Goal: Task Accomplishment & Management: Use online tool/utility

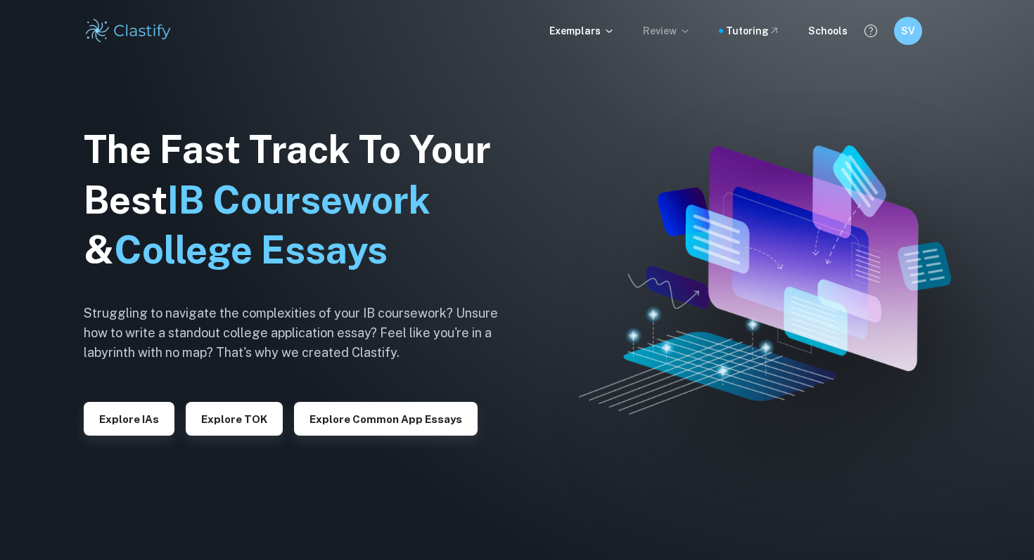
click at [688, 34] on icon at bounding box center [684, 30] width 11 height 11
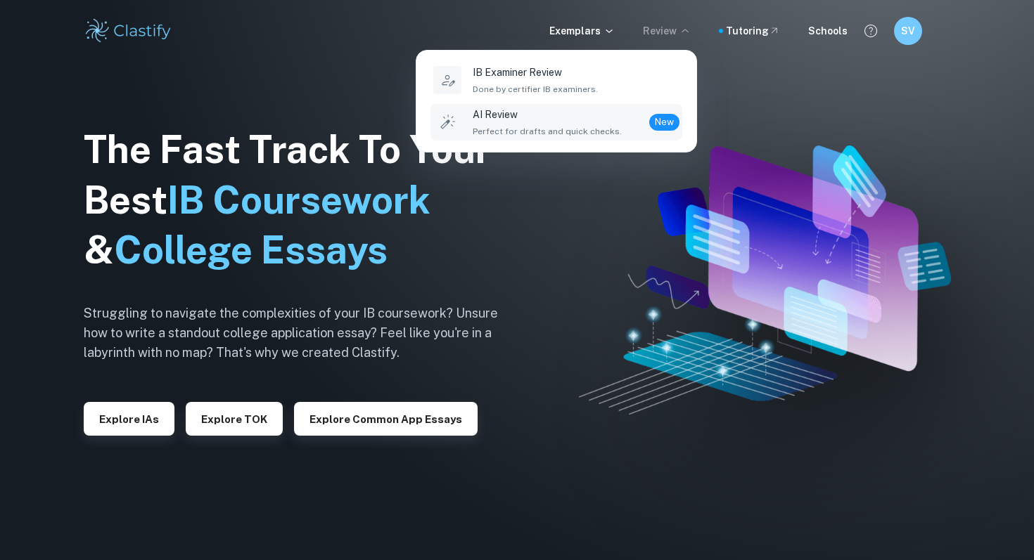
click at [536, 123] on div "AI Review Perfect for drafts and quick checks." at bounding box center [547, 122] width 149 height 31
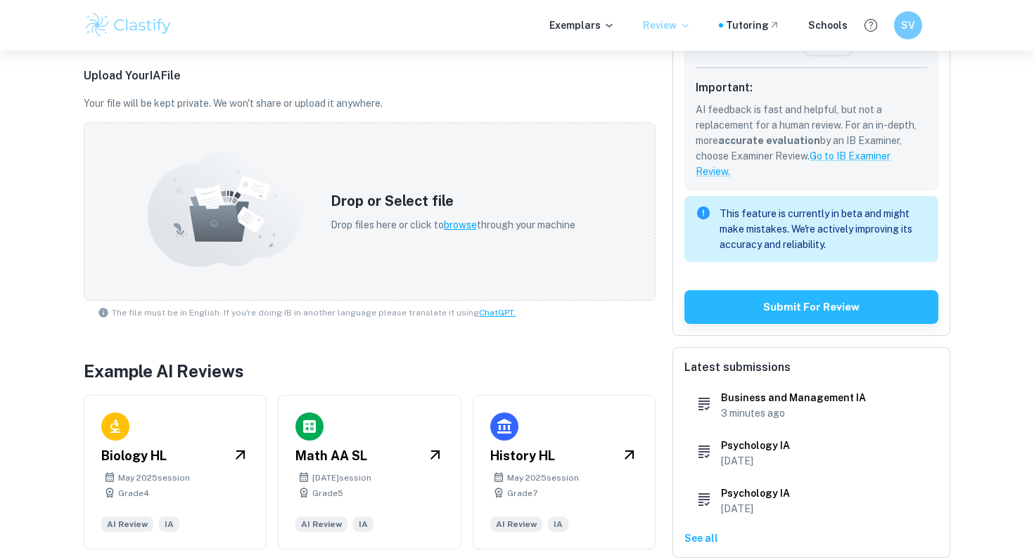
scroll to position [403, 0]
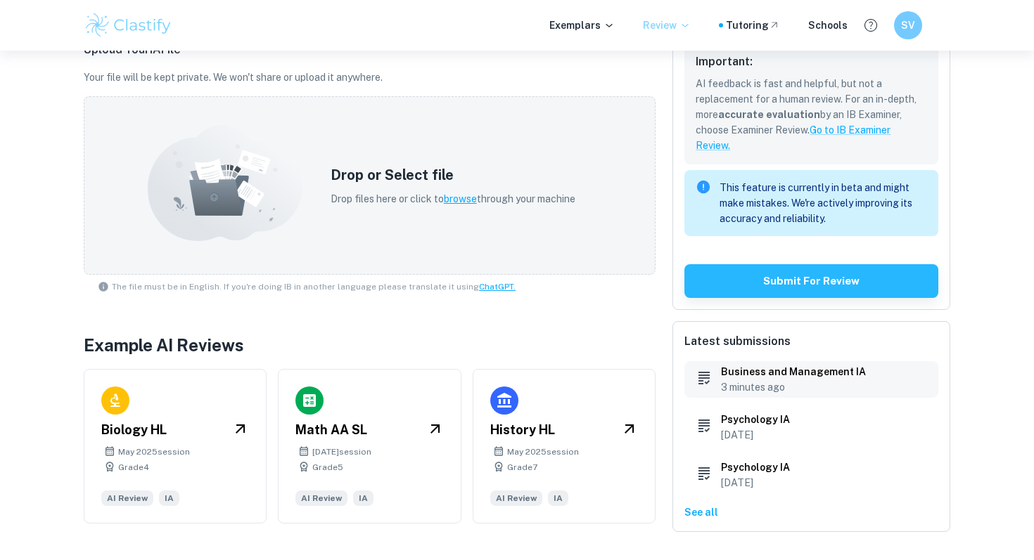
click at [750, 369] on h6 "Business and Management IA" at bounding box center [793, 371] width 145 height 15
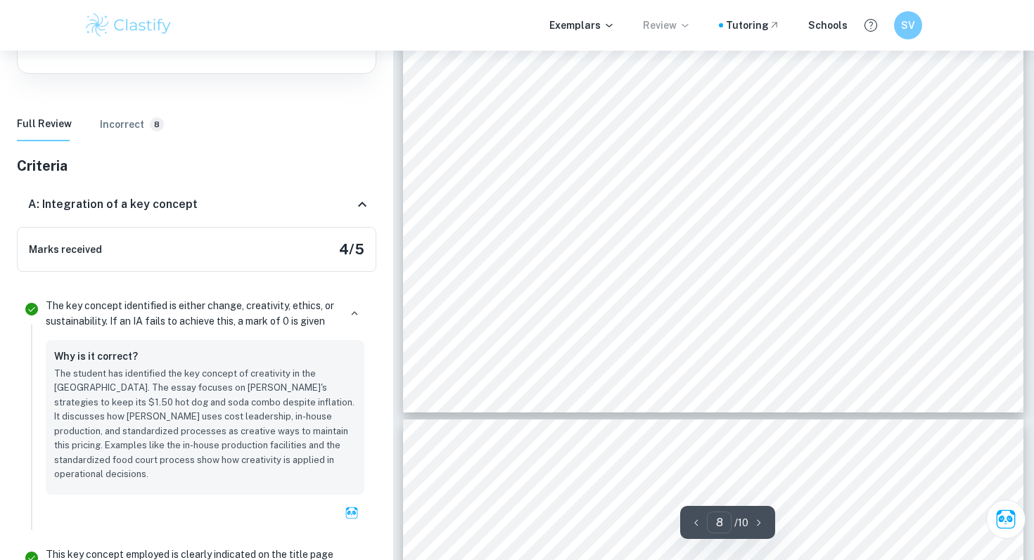
scroll to position [6122, 0]
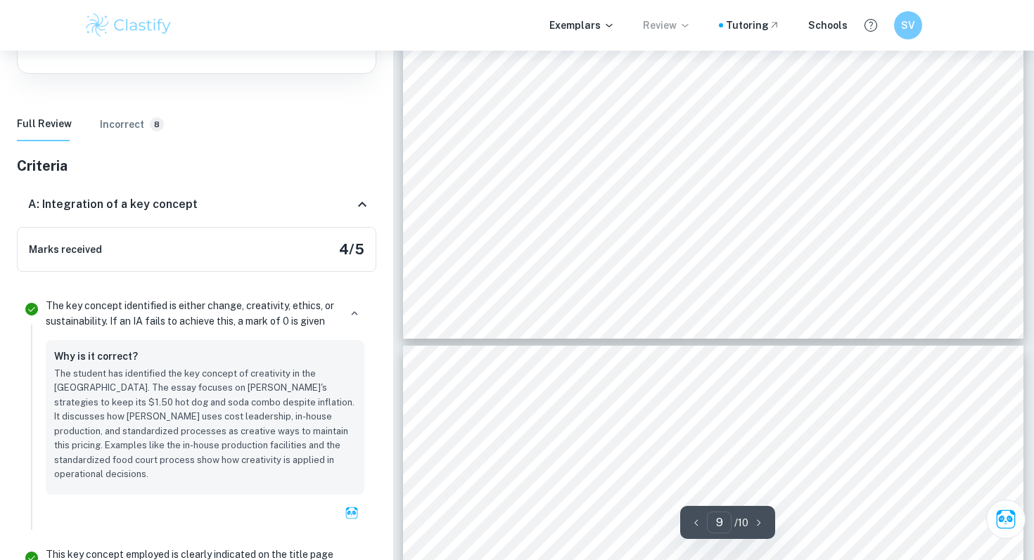
type input "10"
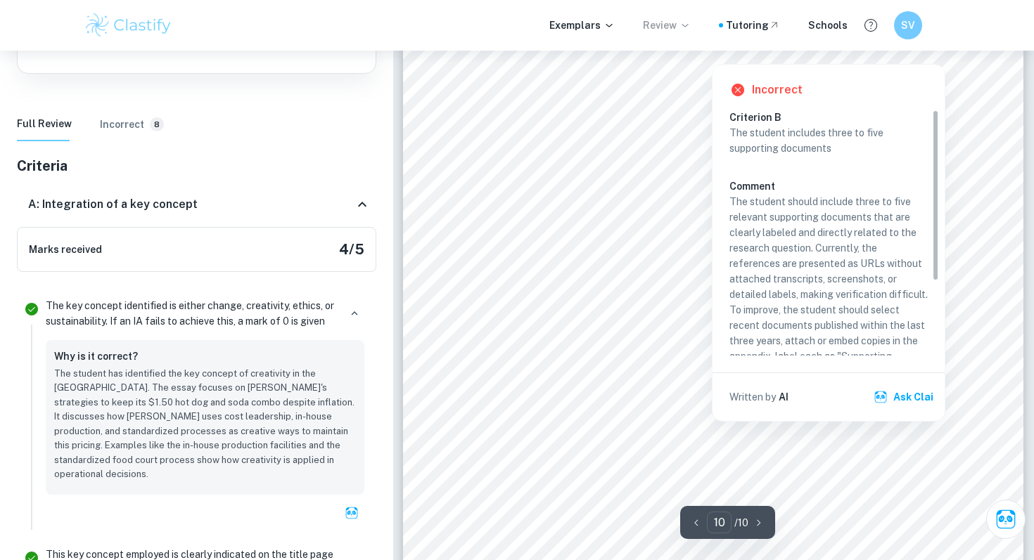
scroll to position [7310, 0]
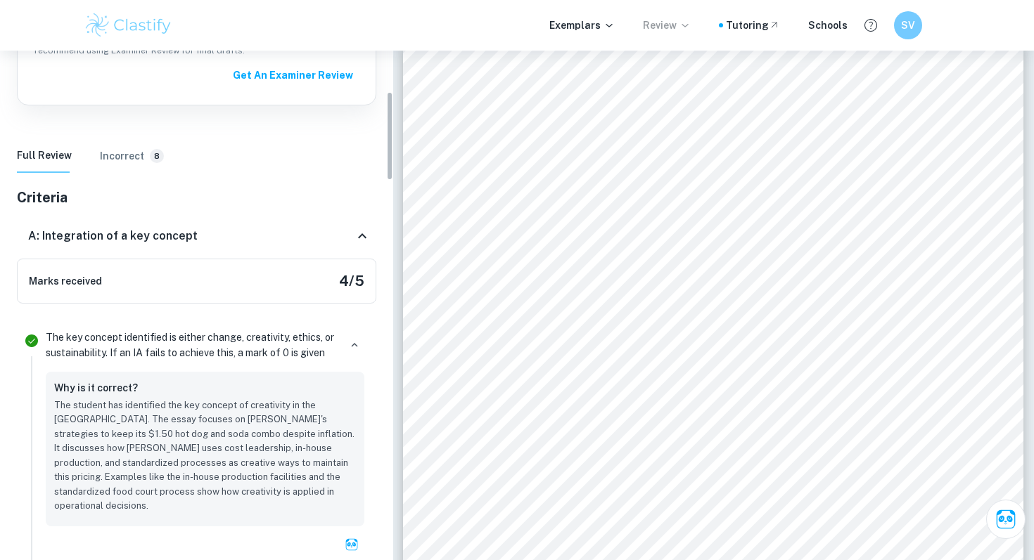
click at [363, 233] on icon at bounding box center [362, 236] width 17 height 17
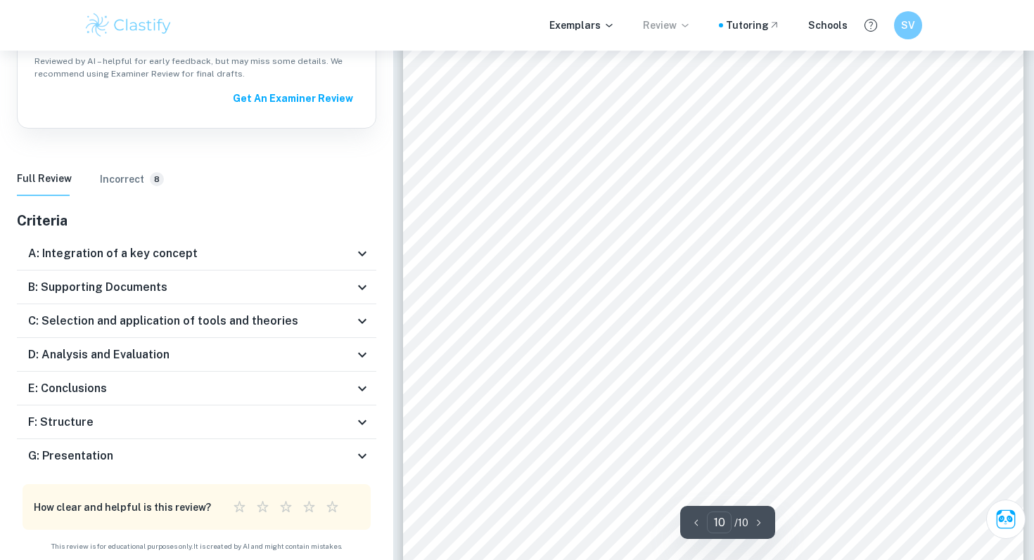
scroll to position [7329, 0]
click at [360, 288] on icon at bounding box center [362, 288] width 8 height 5
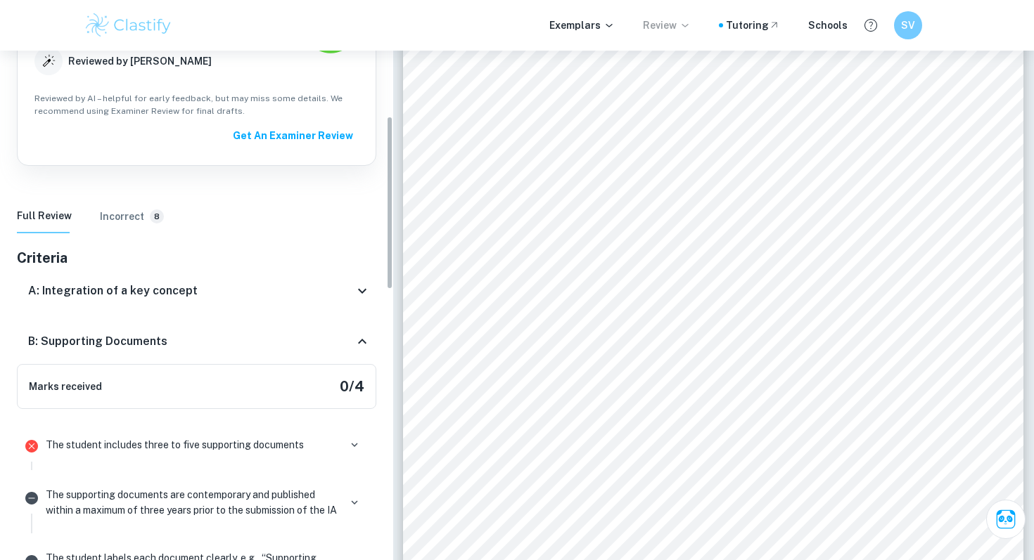
scroll to position [192, 0]
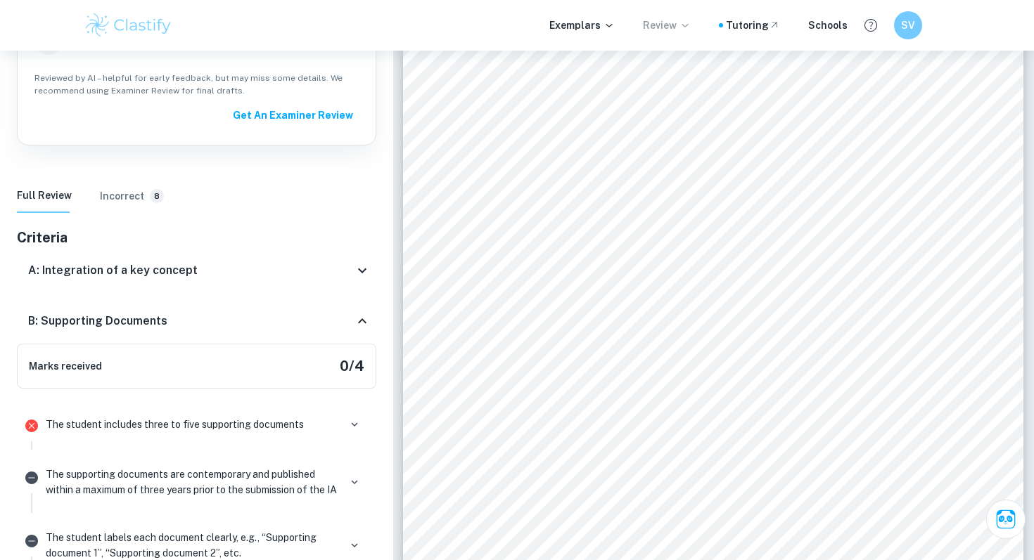
click at [352, 333] on div "B: Supporting Documents" at bounding box center [196, 321] width 359 height 45
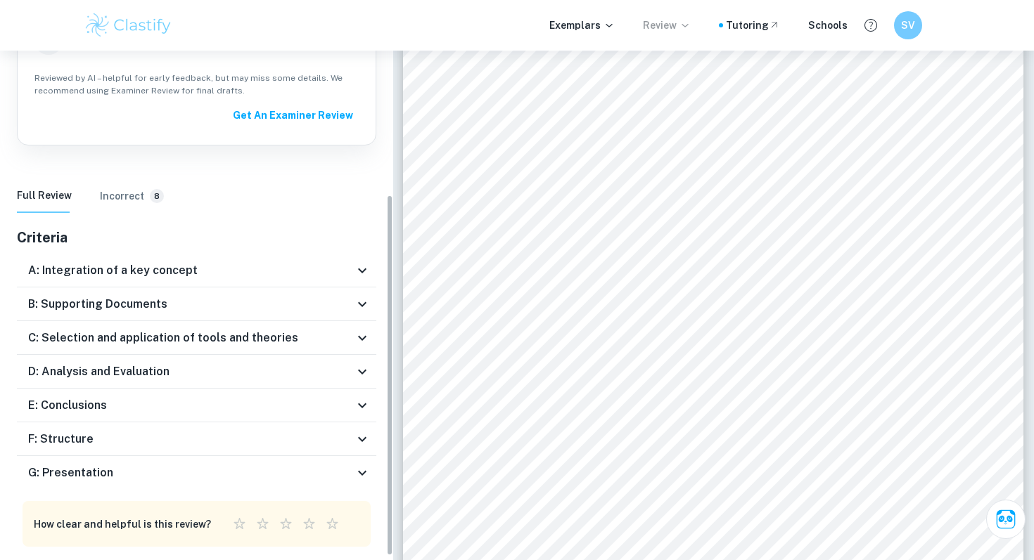
scroll to position [206, 0]
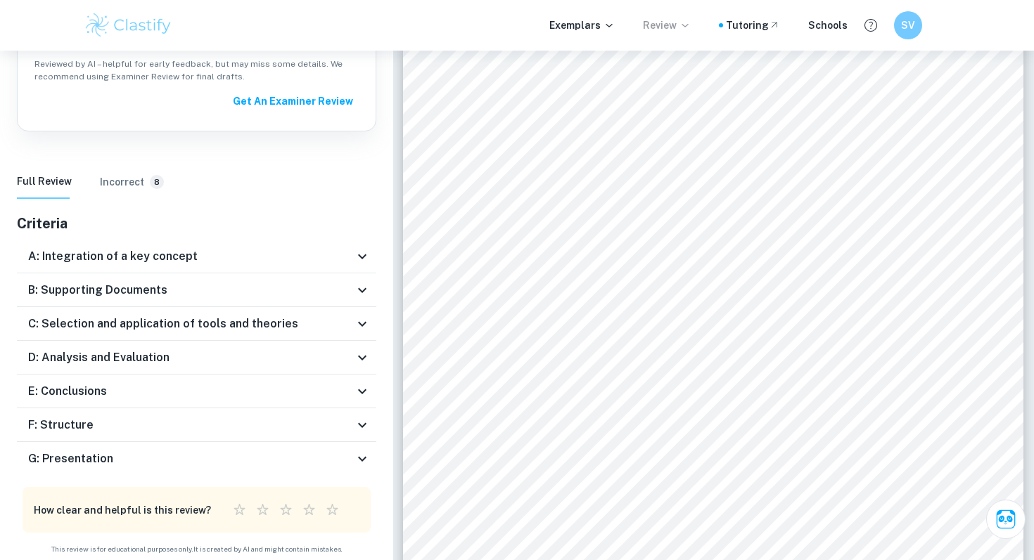
click at [371, 322] on div "C: Selection and application of tools and theories" at bounding box center [196, 324] width 359 height 34
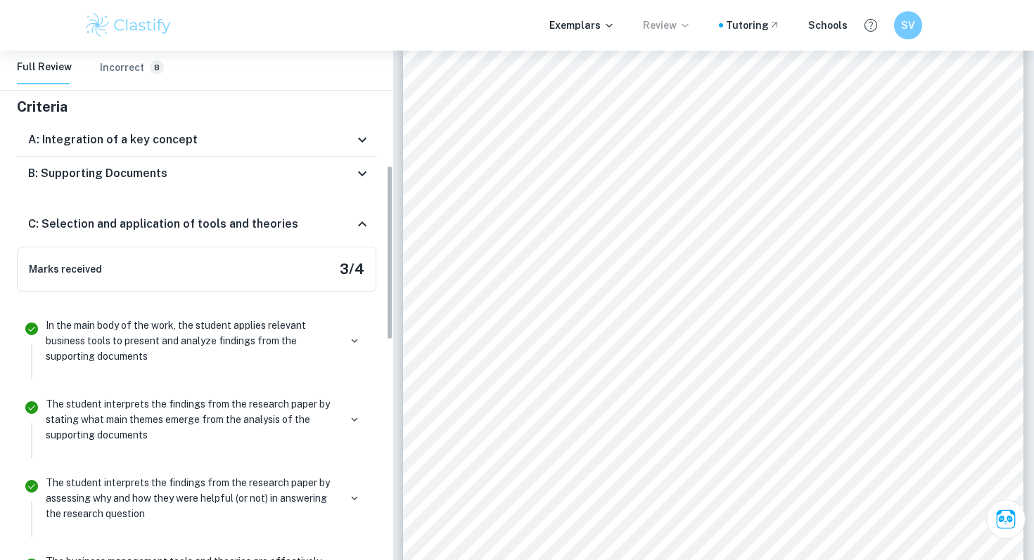
scroll to position [315, 0]
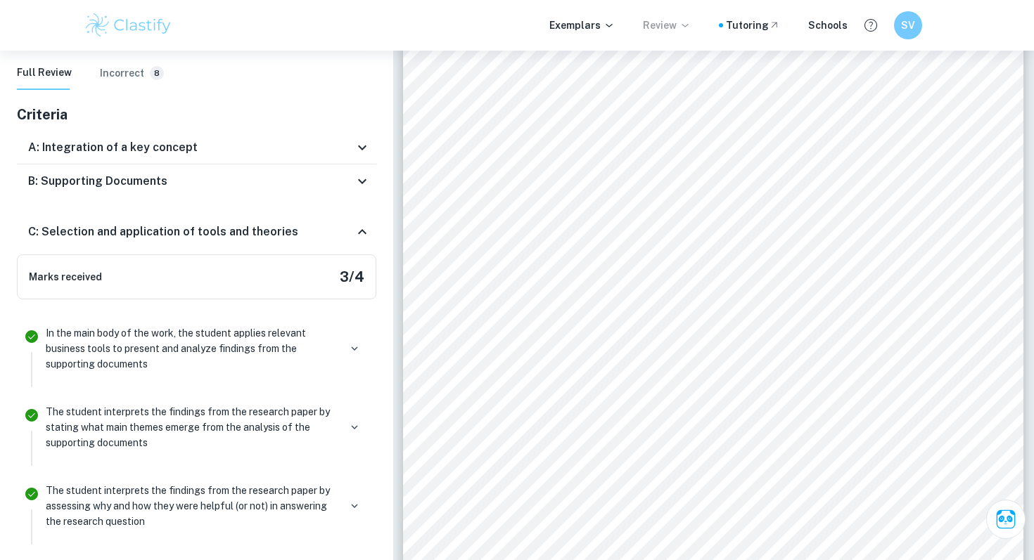
click at [366, 231] on icon at bounding box center [362, 232] width 17 height 17
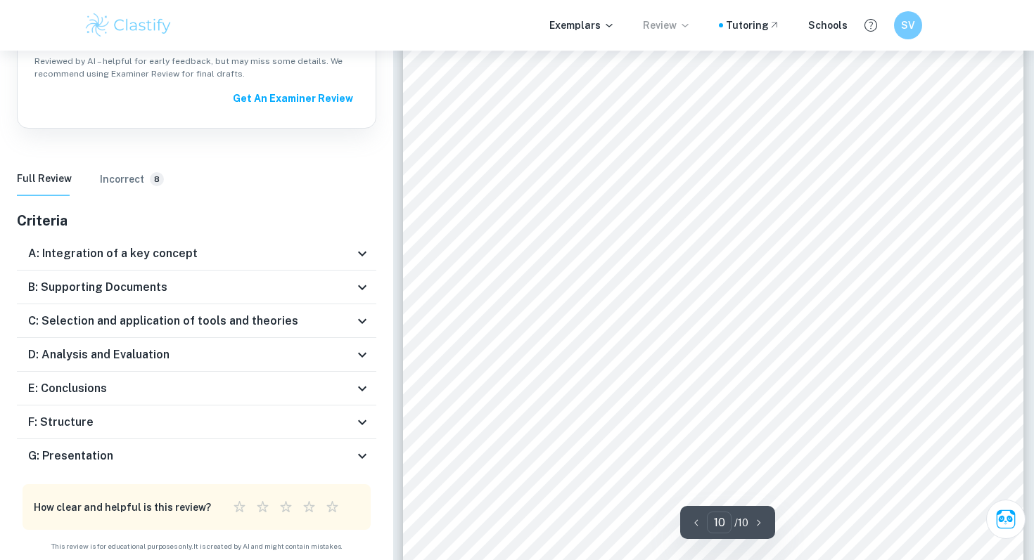
scroll to position [7383, 0]
click at [360, 351] on icon at bounding box center [362, 355] width 17 height 17
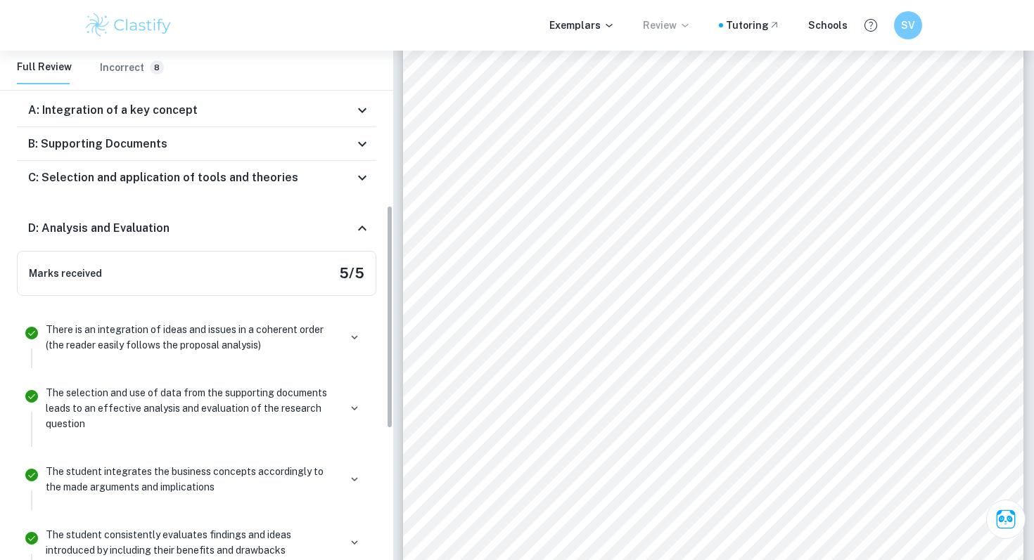
scroll to position [360, 0]
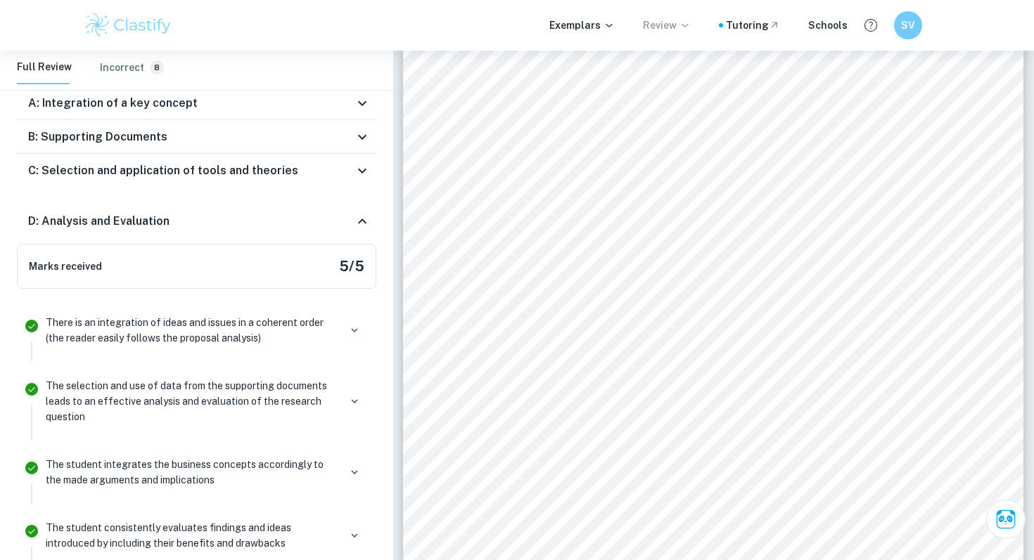
click at [357, 219] on icon at bounding box center [362, 221] width 17 height 17
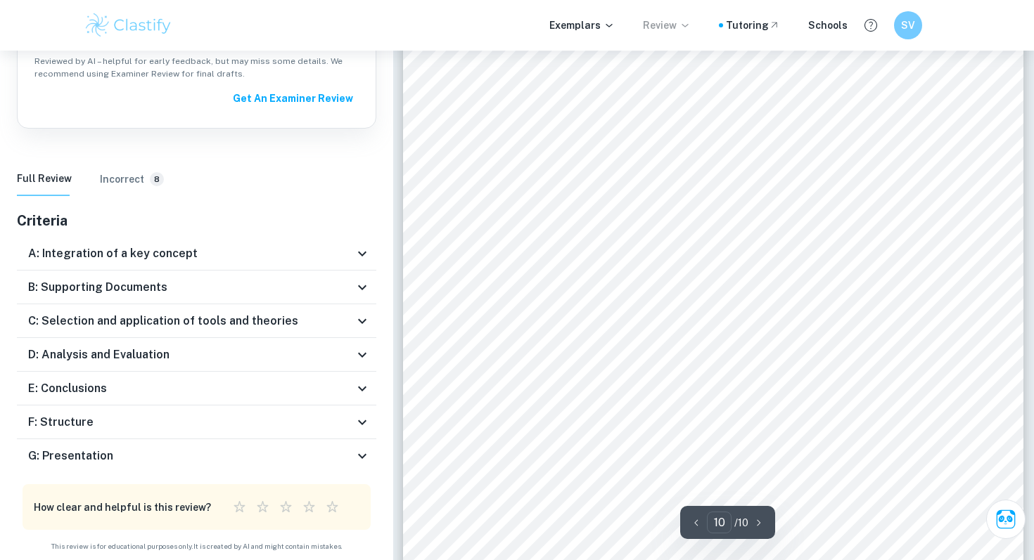
scroll to position [7453, 0]
click at [360, 390] on icon at bounding box center [362, 389] width 8 height 5
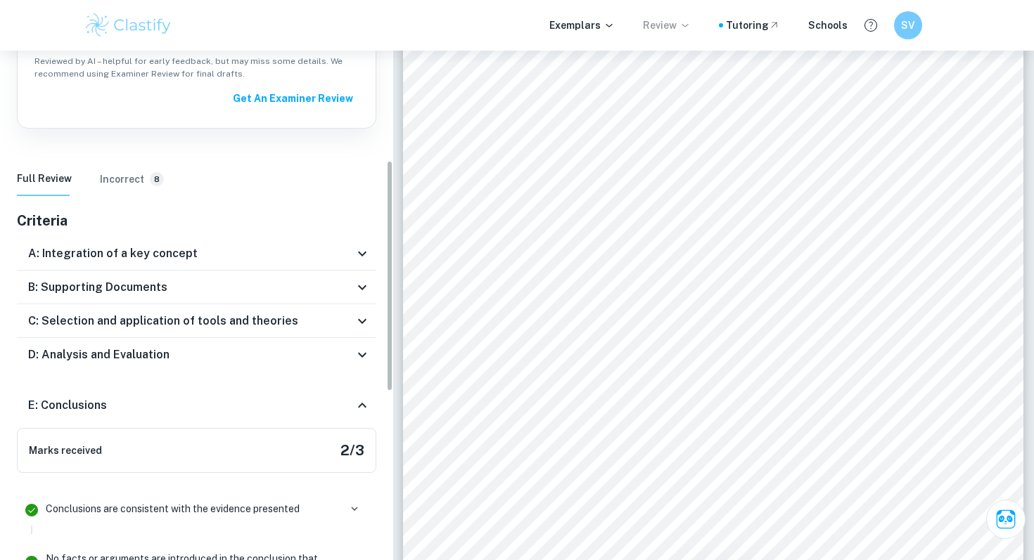
scroll to position [260, 0]
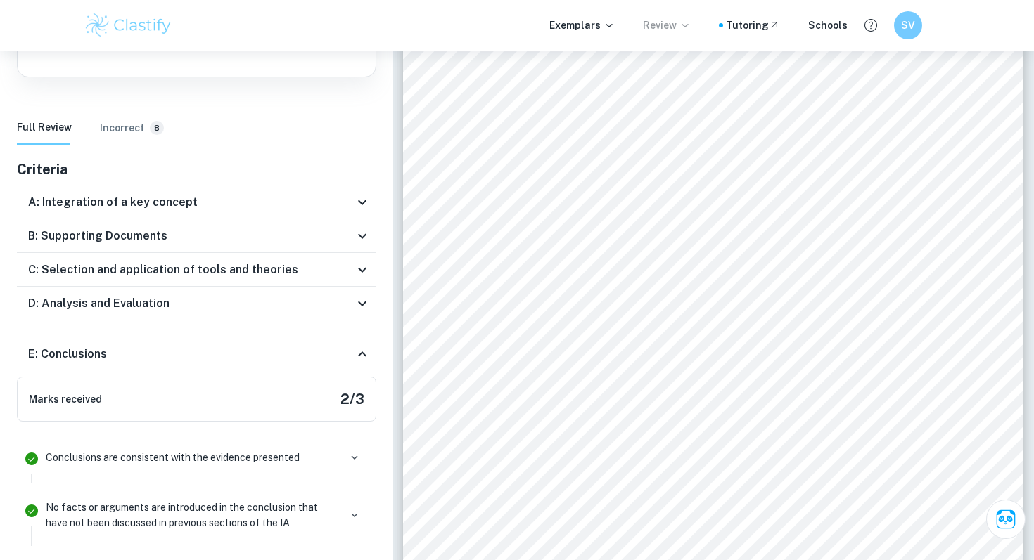
click at [350, 348] on div "E: Conclusions" at bounding box center [191, 354] width 326 height 17
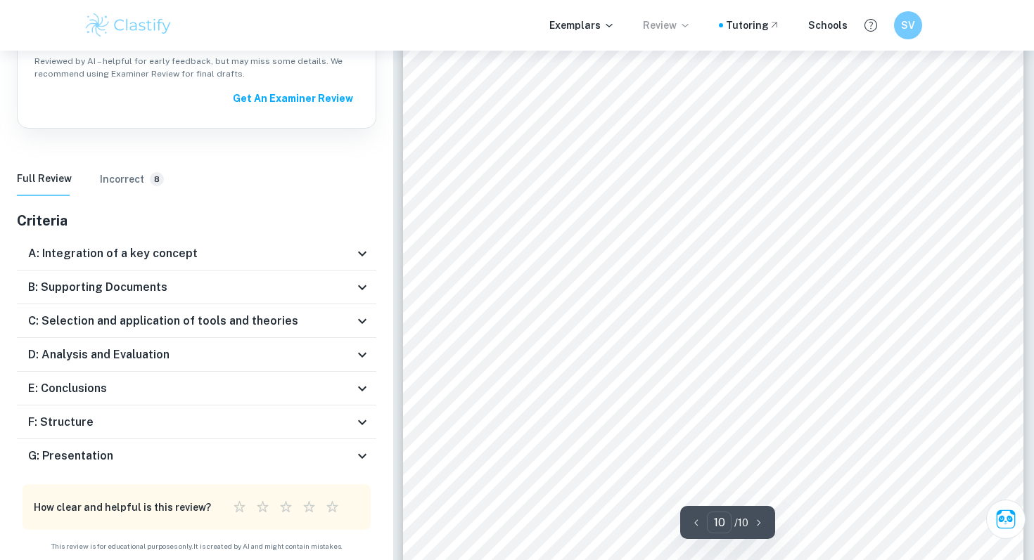
scroll to position [7545, 0]
click at [364, 427] on icon at bounding box center [362, 422] width 17 height 17
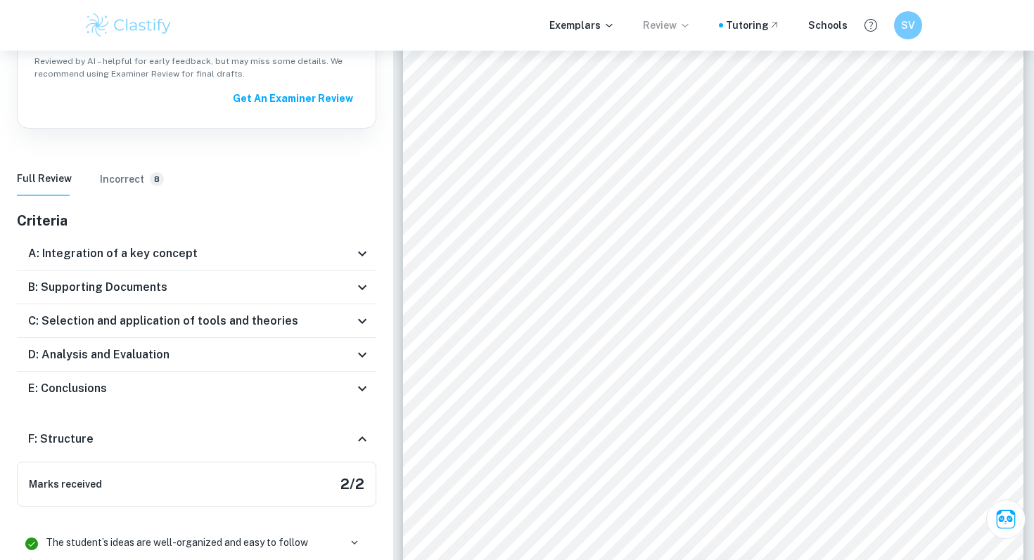
scroll to position [284, 0]
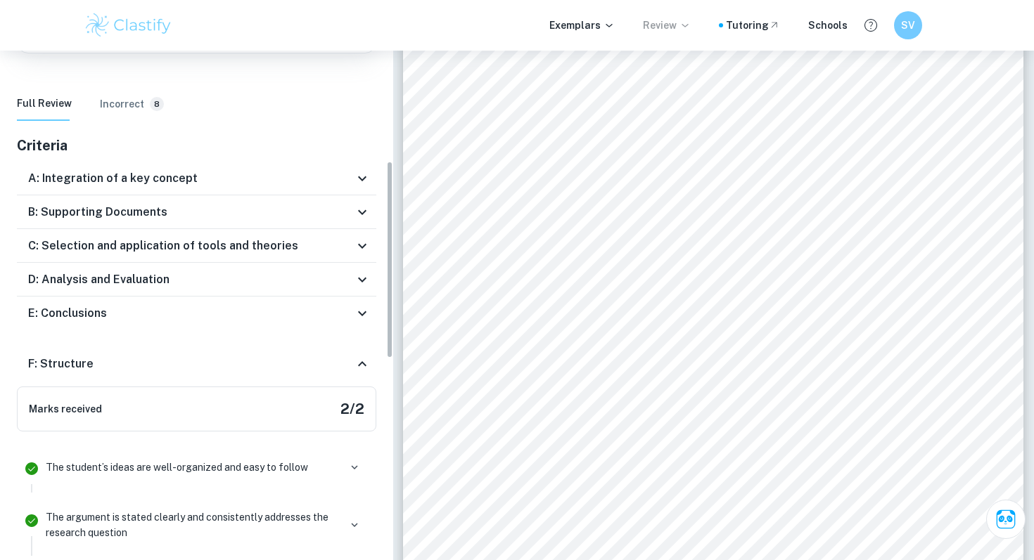
click at [361, 364] on icon at bounding box center [362, 364] width 17 height 17
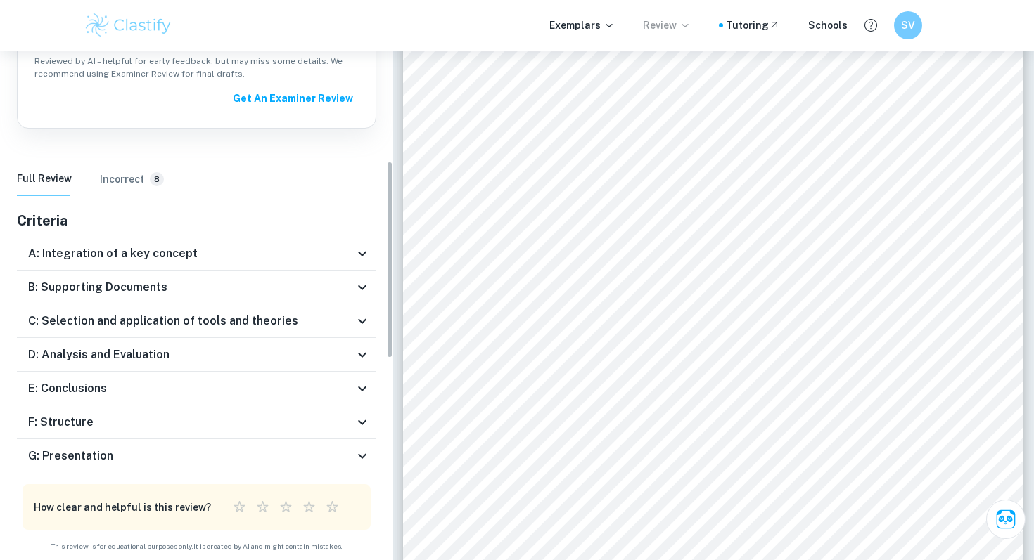
scroll to position [209, 0]
click at [363, 451] on icon at bounding box center [362, 456] width 17 height 17
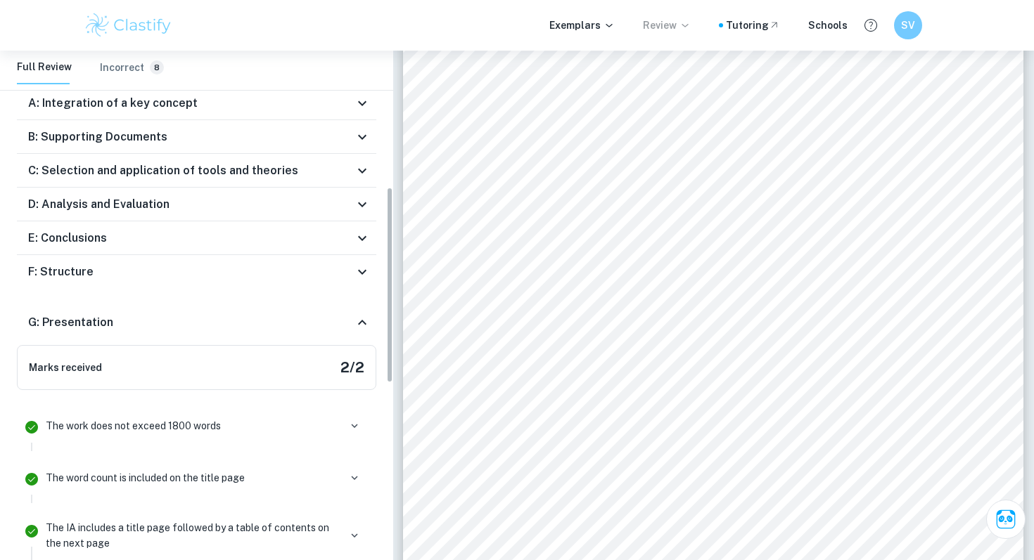
scroll to position [308, 0]
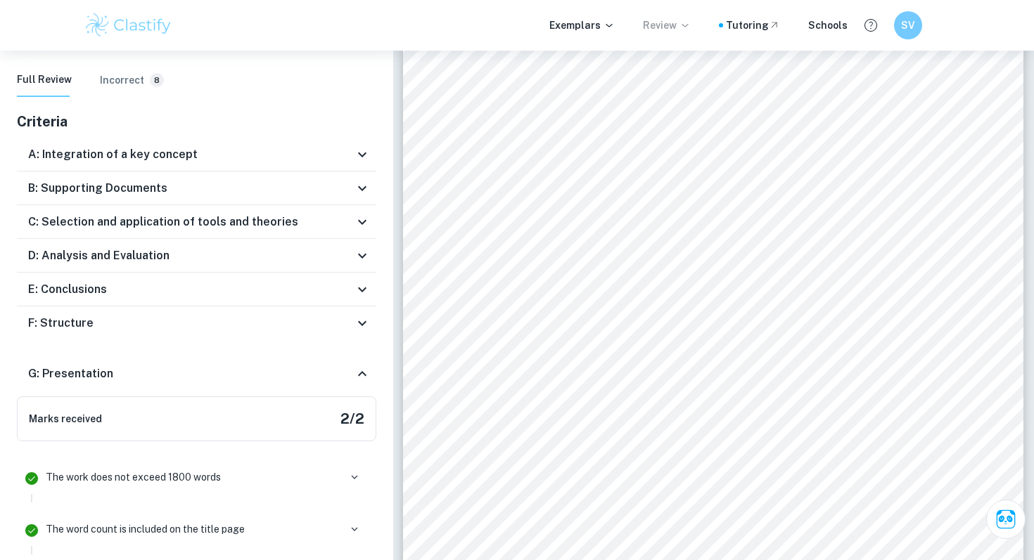
click at [361, 373] on icon at bounding box center [362, 373] width 8 height 5
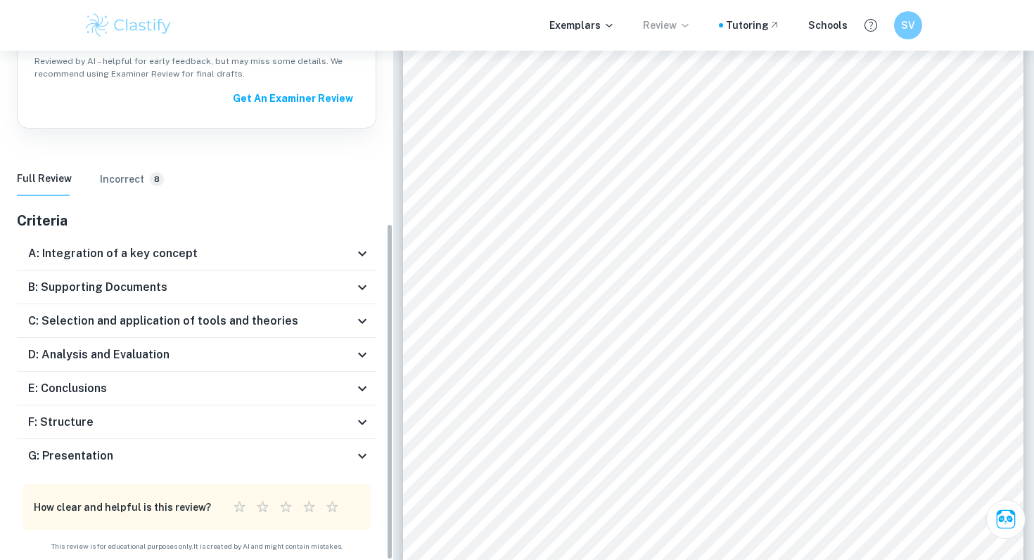
scroll to position [209, 0]
